Goal: Task Accomplishment & Management: Use online tool/utility

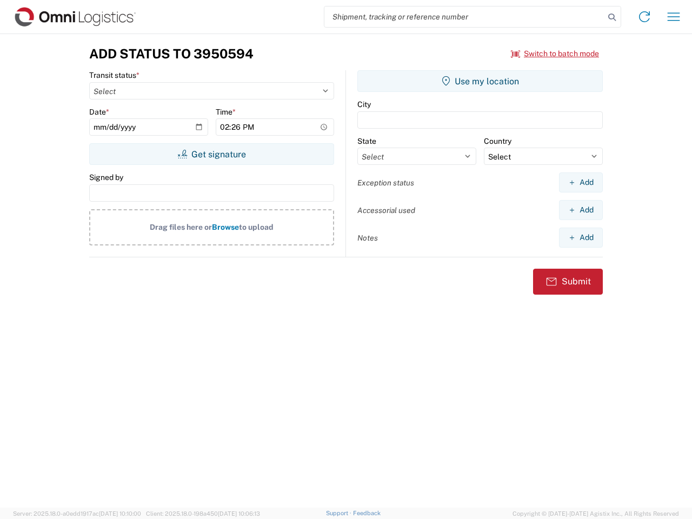
click at [465, 17] on input "search" at bounding box center [465, 16] width 280 height 21
click at [612, 17] on icon at bounding box center [612, 17] width 15 height 15
click at [645, 17] on icon at bounding box center [644, 16] width 17 height 17
click at [674, 17] on icon "button" at bounding box center [674, 16] width 12 height 8
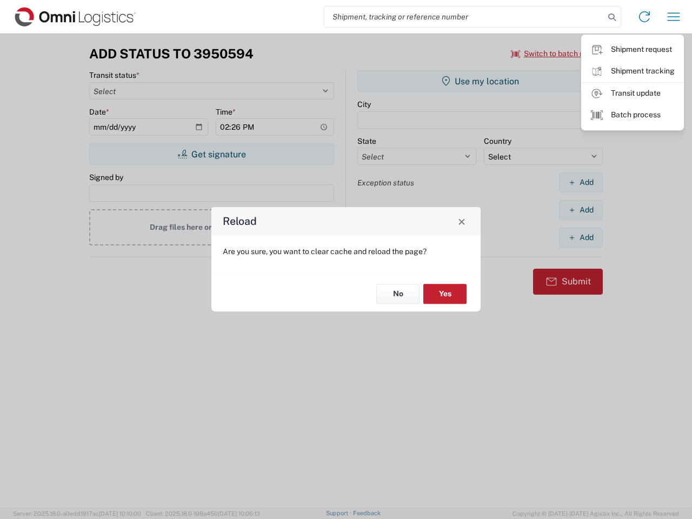
click at [555, 54] on div "Reload Are you sure, you want to clear cache and reload the page? No Yes" at bounding box center [346, 259] width 692 height 519
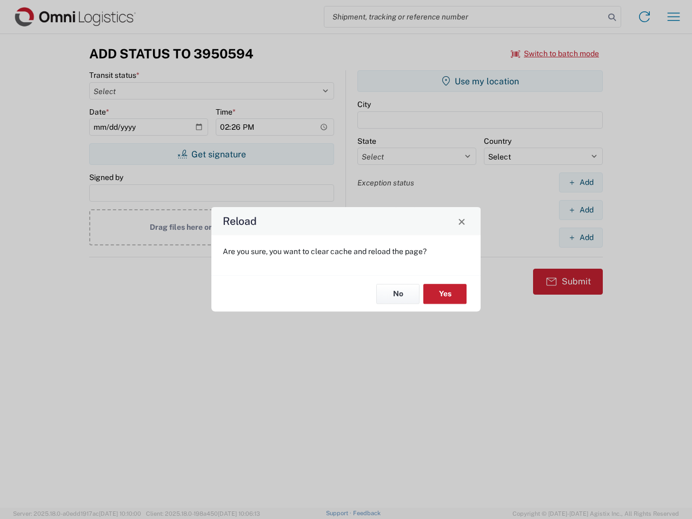
click at [211, 154] on div "Reload Are you sure, you want to clear cache and reload the page? No Yes" at bounding box center [346, 259] width 692 height 519
click at [480, 81] on div "Reload Are you sure, you want to clear cache and reload the page? No Yes" at bounding box center [346, 259] width 692 height 519
click at [581, 182] on div "Reload Are you sure, you want to clear cache and reload the page? No Yes" at bounding box center [346, 259] width 692 height 519
click at [581, 210] on div "Reload Are you sure, you want to clear cache and reload the page? No Yes" at bounding box center [346, 259] width 692 height 519
click at [581, 237] on div "Reload Are you sure, you want to clear cache and reload the page? No Yes" at bounding box center [346, 259] width 692 height 519
